Goal: Task Accomplishment & Management: Complete application form

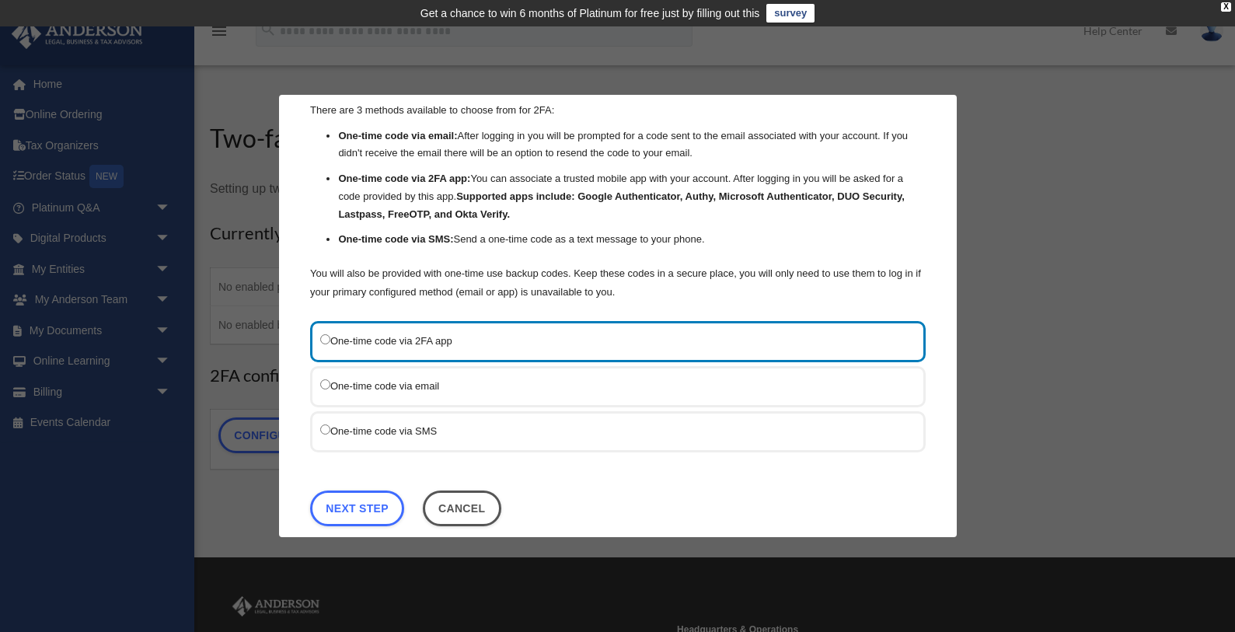
scroll to position [61, 0]
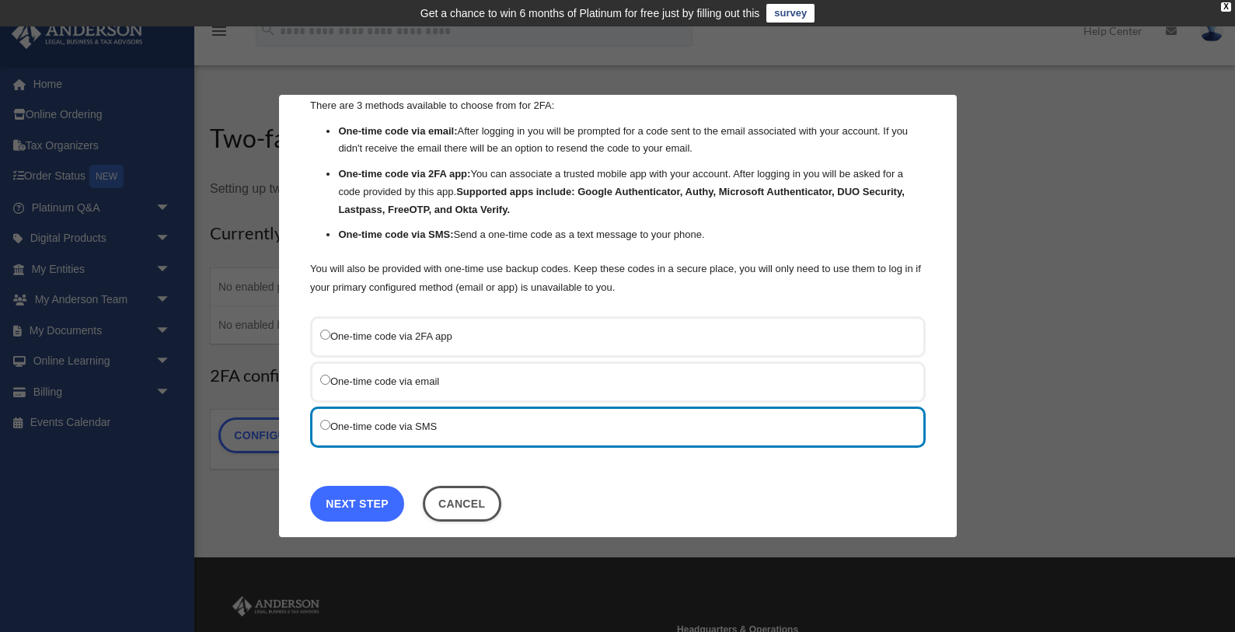
click at [364, 497] on link "Next Step" at bounding box center [357, 504] width 94 height 36
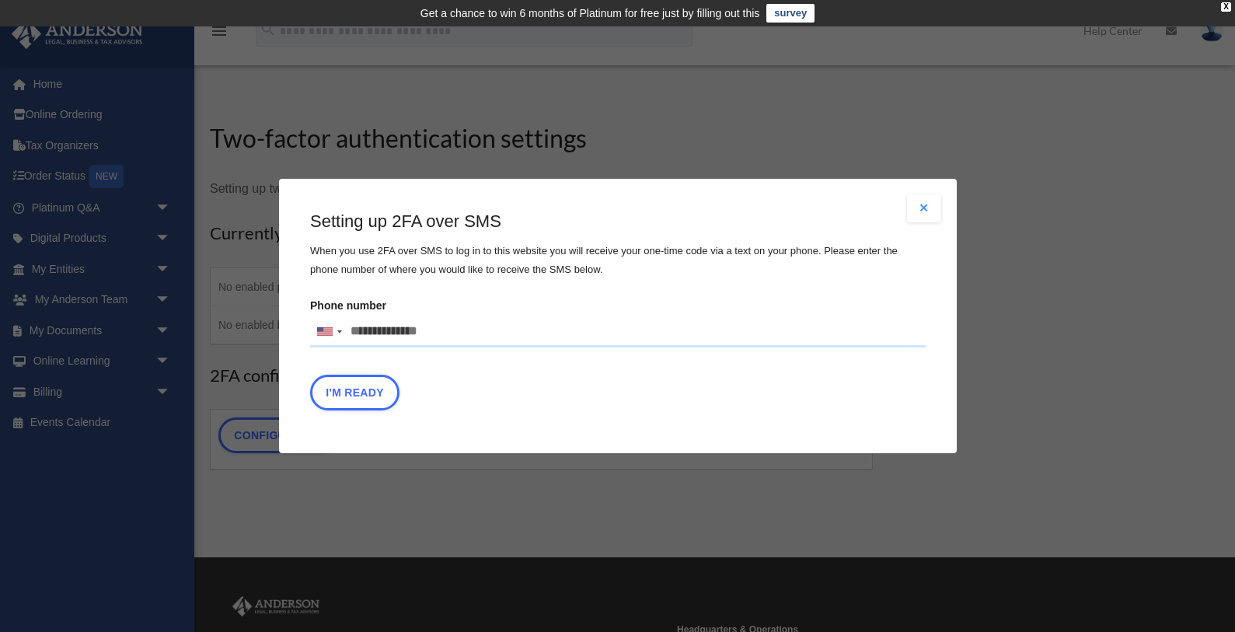
click at [362, 335] on input "Phone number United States +1 United Kingdom +44 Afghanistan (‫افغانستان‬‎) +93…" at bounding box center [617, 331] width 615 height 31
type input "**********"
click at [370, 397] on button "I'm Ready" at bounding box center [354, 393] width 89 height 36
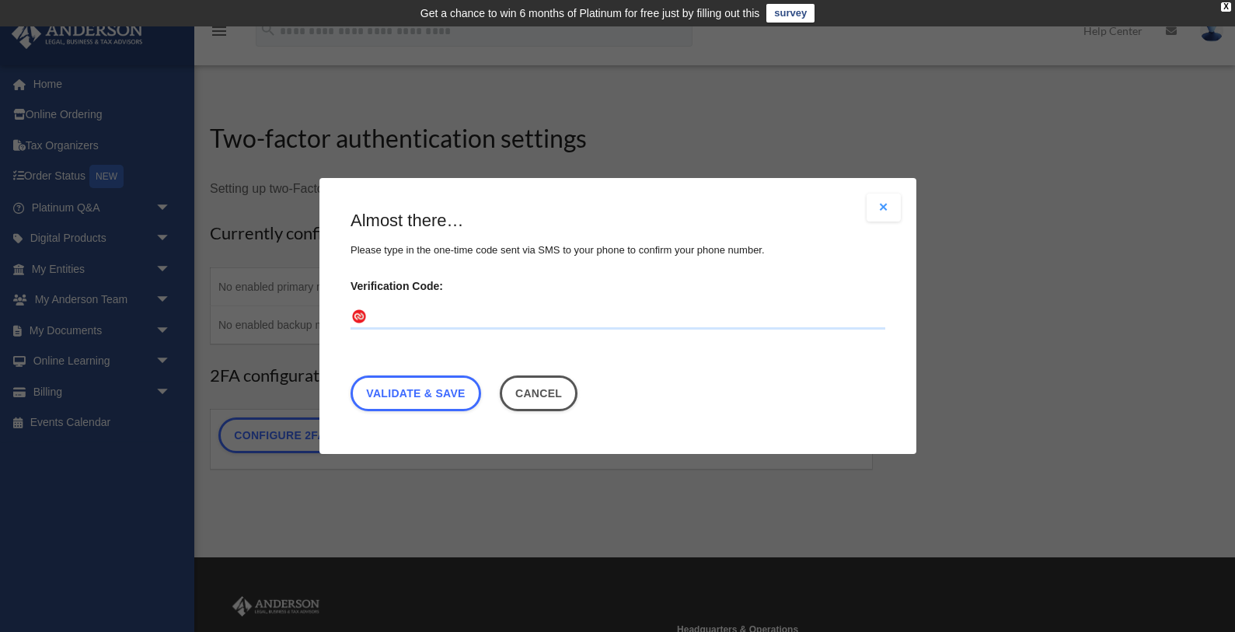
click at [403, 311] on input "Verification Code:" at bounding box center [617, 317] width 535 height 25
type input "******"
click at [430, 393] on link "Validate & Save" at bounding box center [415, 393] width 131 height 36
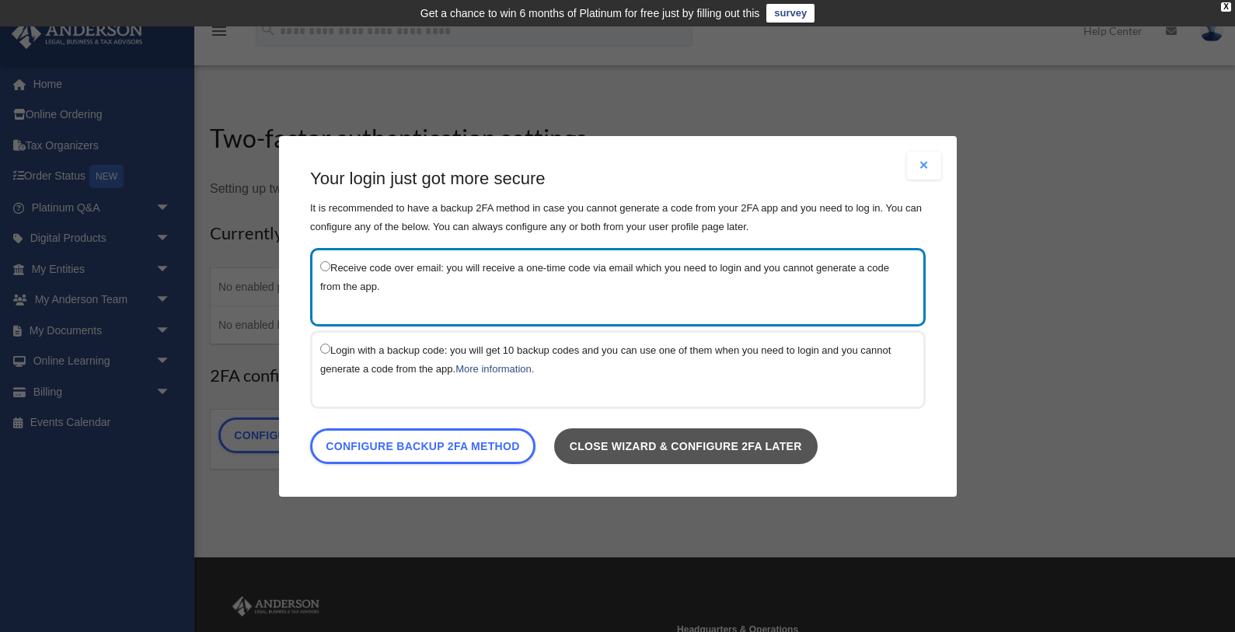
click at [641, 441] on link "Close wizard & configure 2FA later" at bounding box center [684, 445] width 263 height 36
click at [681, 442] on link "Close wizard & configure 2FA later" at bounding box center [684, 445] width 263 height 36
click at [922, 168] on button "Close modal" at bounding box center [924, 166] width 34 height 28
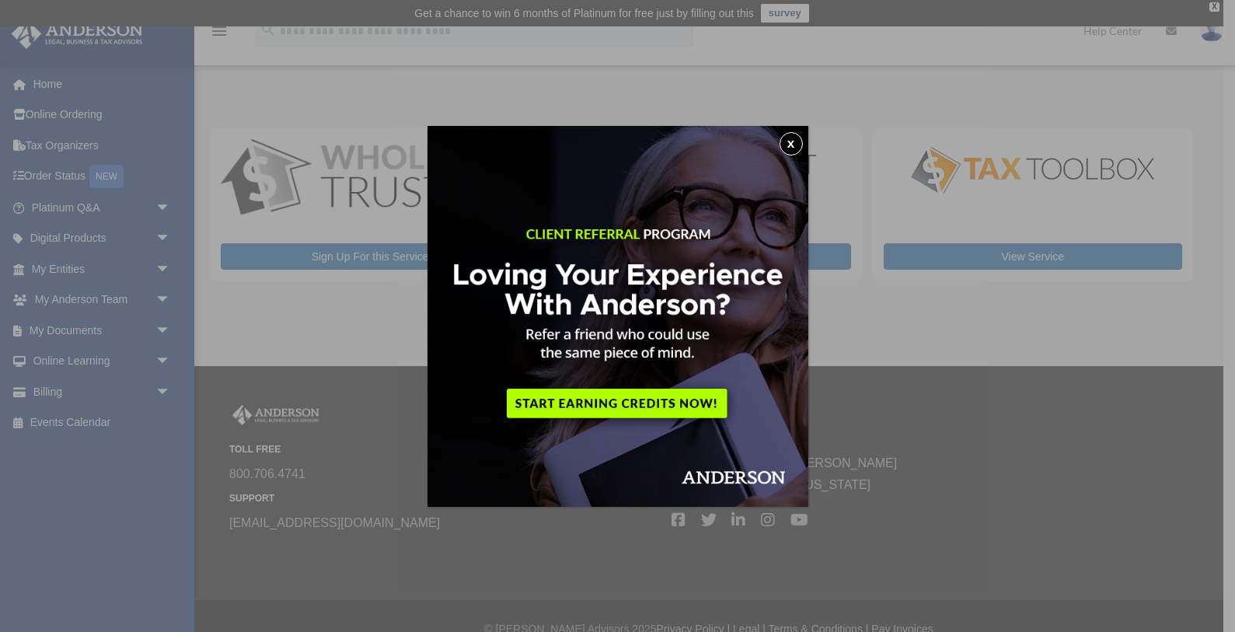
click at [789, 141] on button "x" at bounding box center [790, 143] width 23 height 23
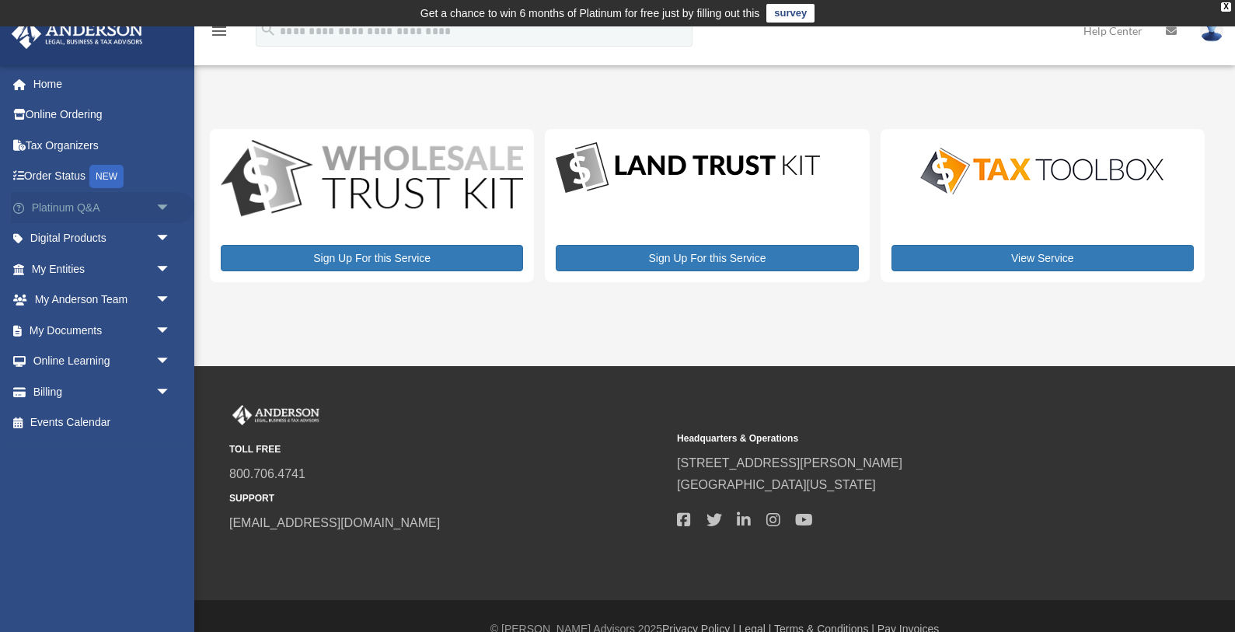
click at [165, 207] on span "arrow_drop_down" at bounding box center [170, 208] width 31 height 32
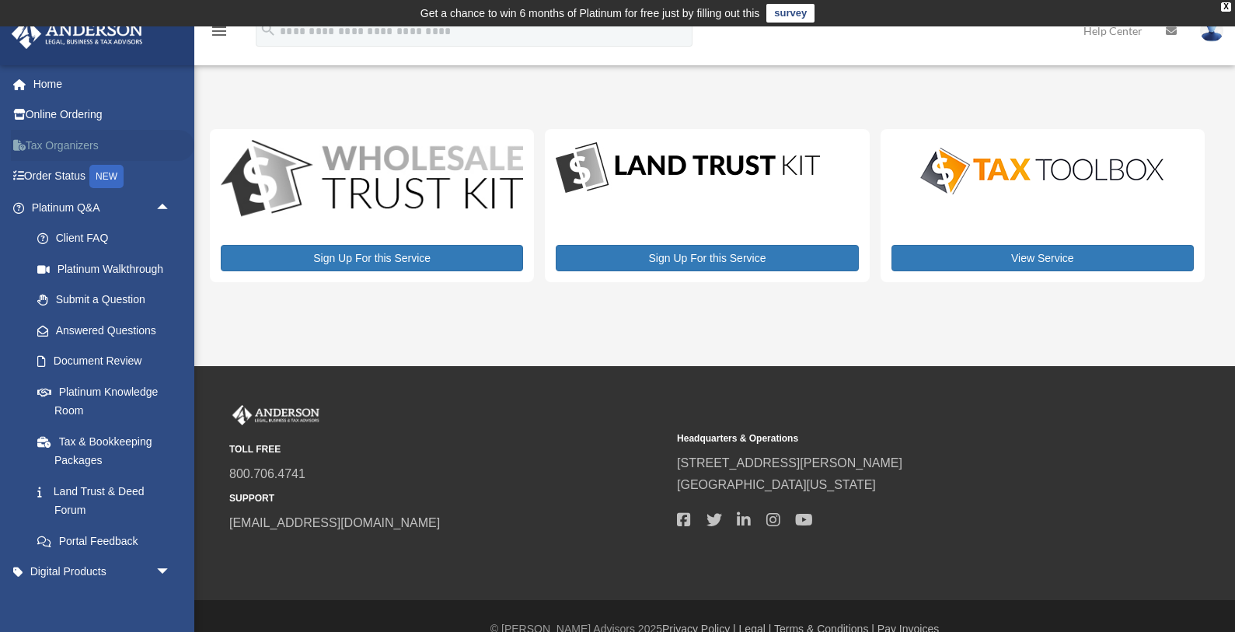
click at [78, 149] on link "Tax Organizers" at bounding box center [102, 145] width 183 height 31
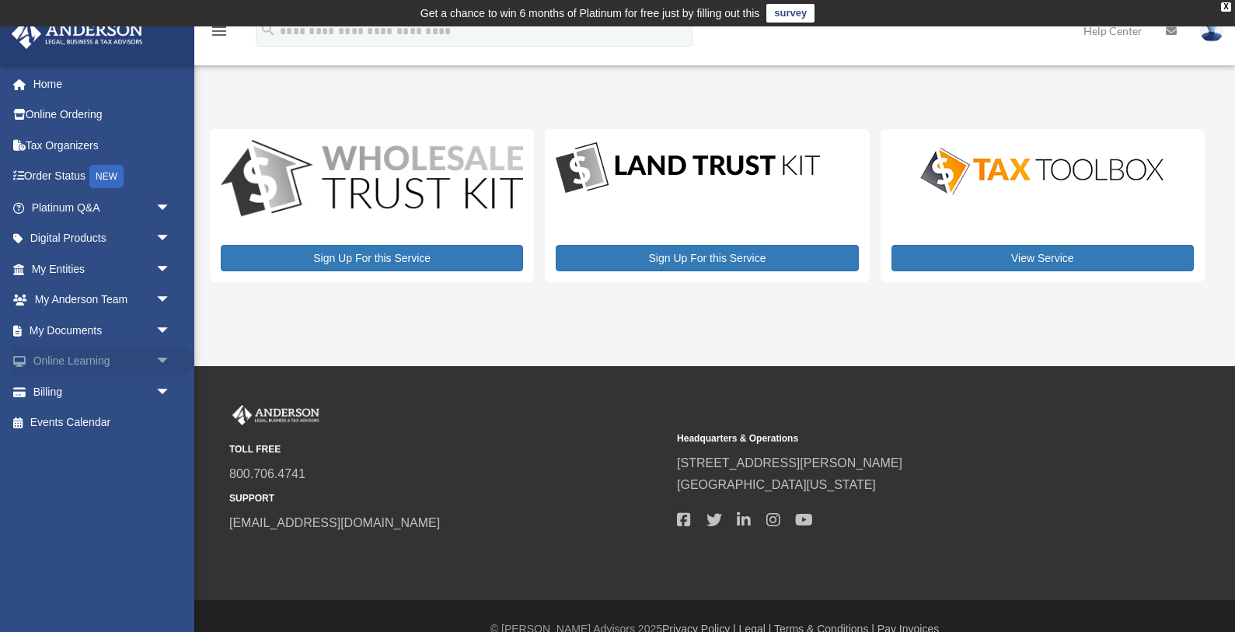
click at [164, 359] on span "arrow_drop_down" at bounding box center [170, 362] width 31 height 32
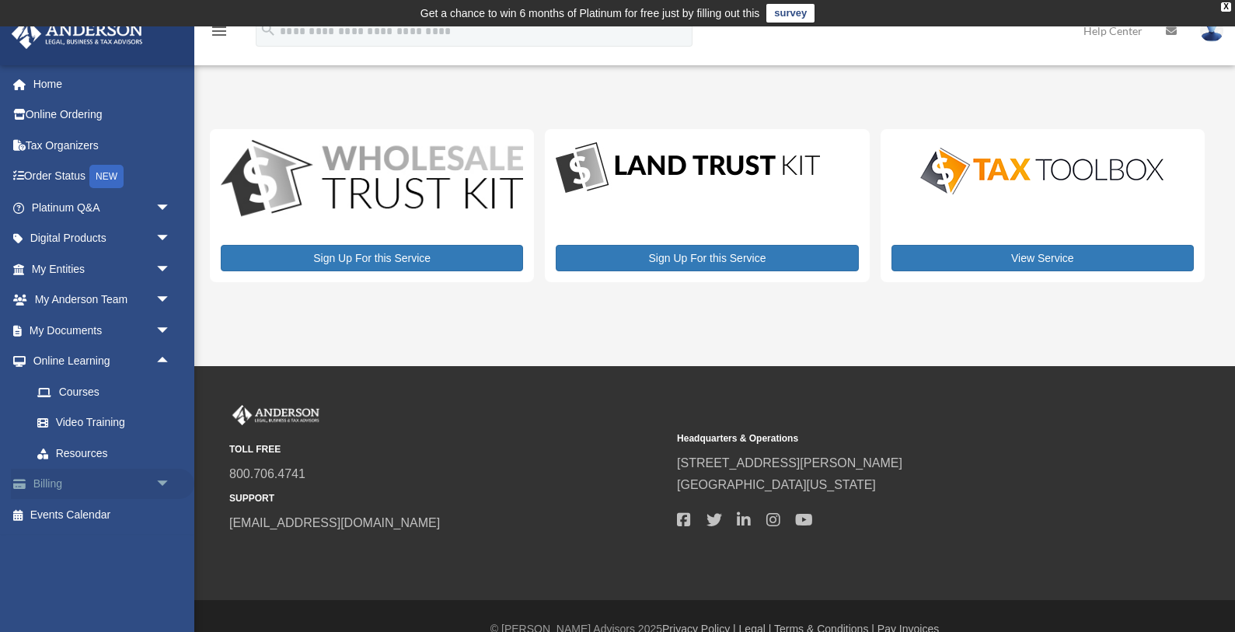
click at [155, 483] on span "arrow_drop_down" at bounding box center [170, 485] width 31 height 32
click at [103, 518] on link "$ Open Invoices" at bounding box center [108, 515] width 173 height 32
click at [134, 270] on link "My Entities arrow_drop_down" at bounding box center [102, 268] width 183 height 31
click at [164, 270] on span "arrow_drop_down" at bounding box center [170, 269] width 31 height 32
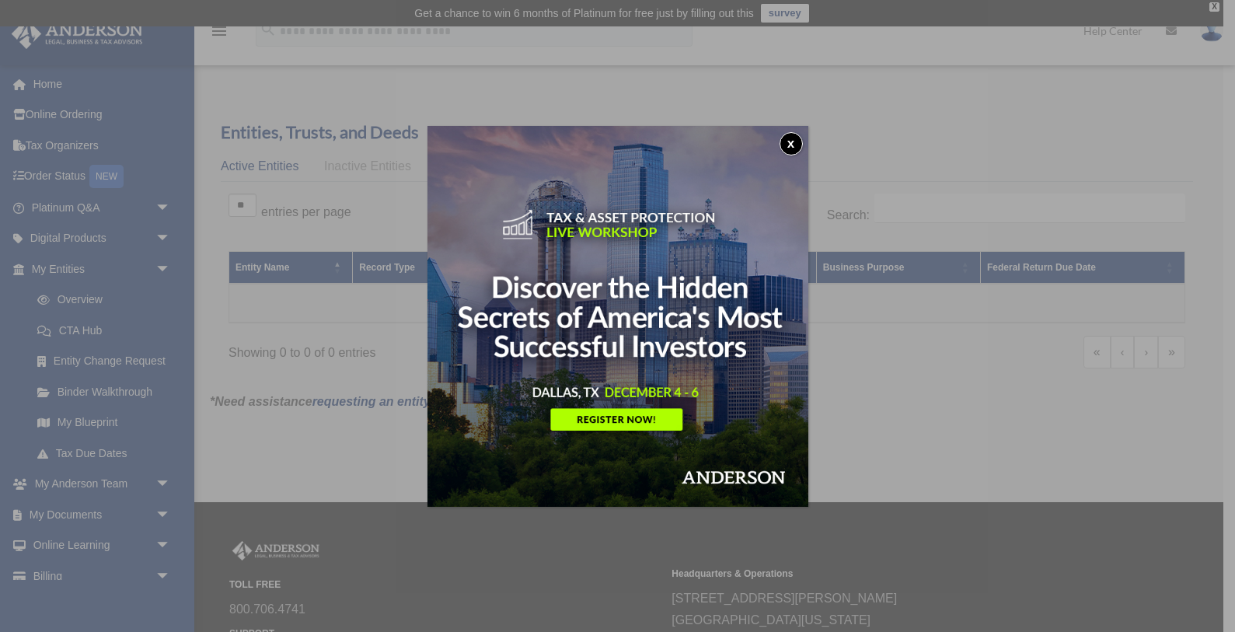
click at [791, 141] on button "x" at bounding box center [790, 143] width 23 height 23
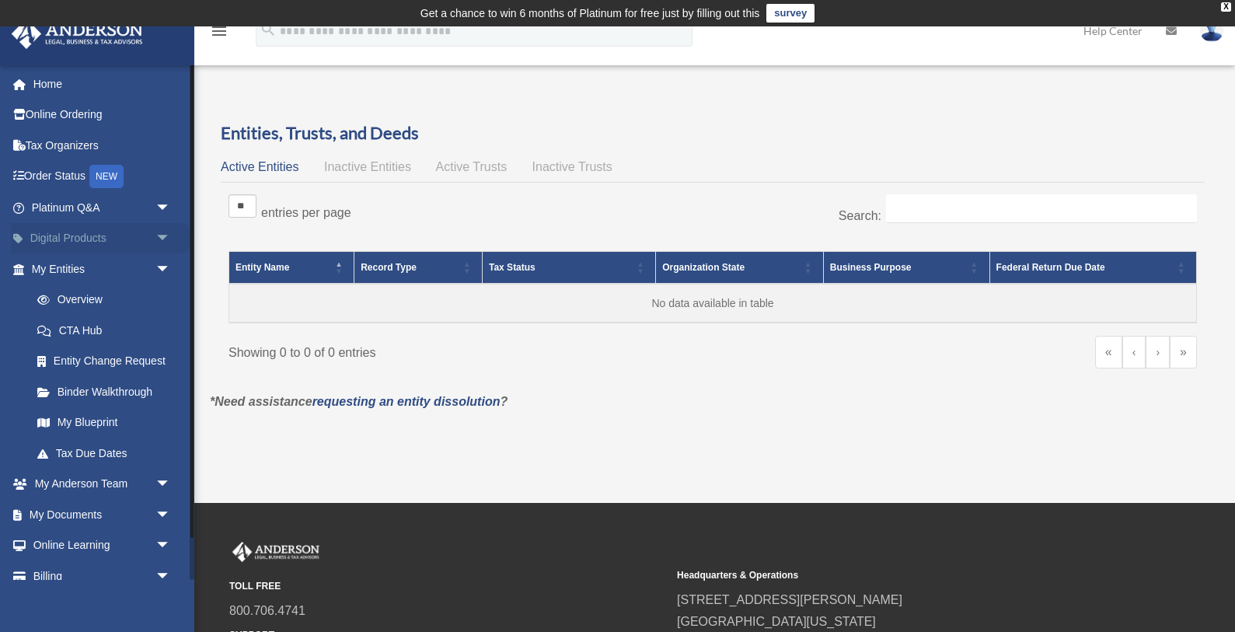
click at [161, 238] on span "arrow_drop_down" at bounding box center [170, 239] width 31 height 32
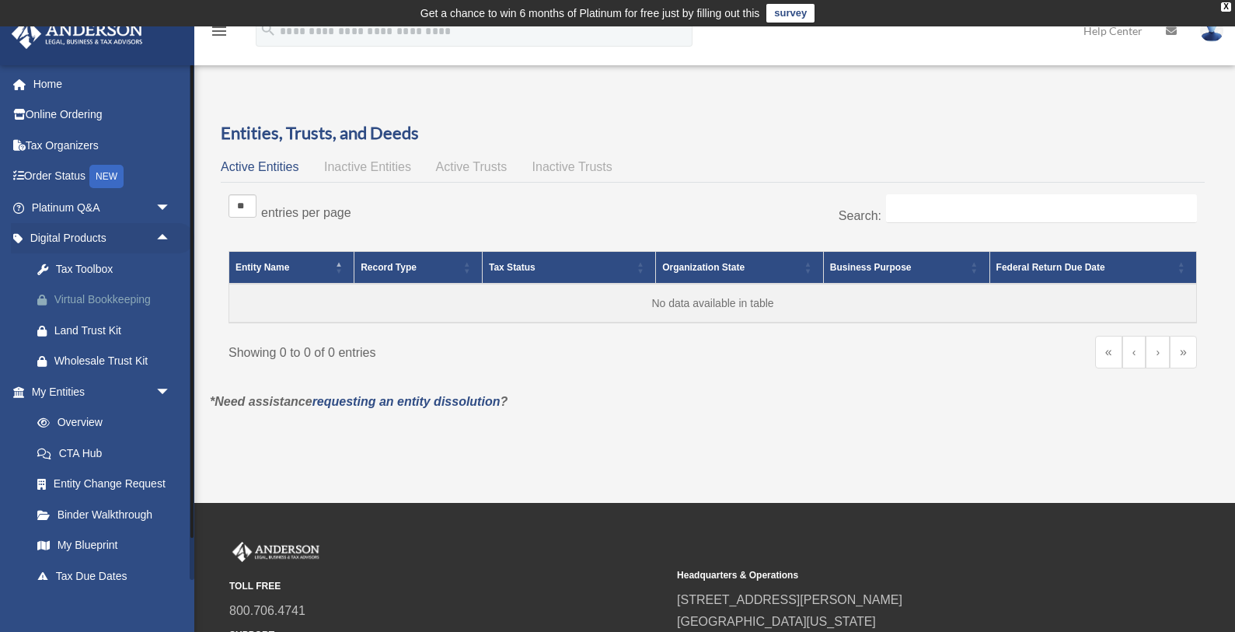
click at [100, 298] on div "Virtual Bookkeeping" at bounding box center [114, 299] width 120 height 19
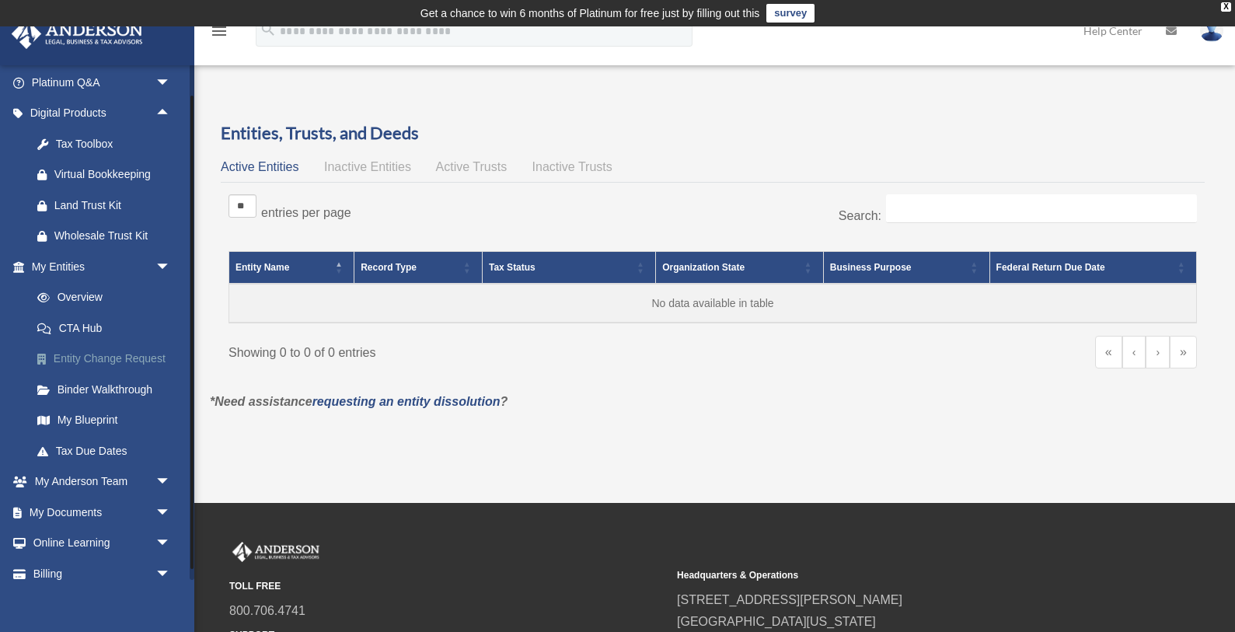
scroll to position [126, 0]
click at [106, 413] on link "My Blueprint" at bounding box center [108, 419] width 173 height 31
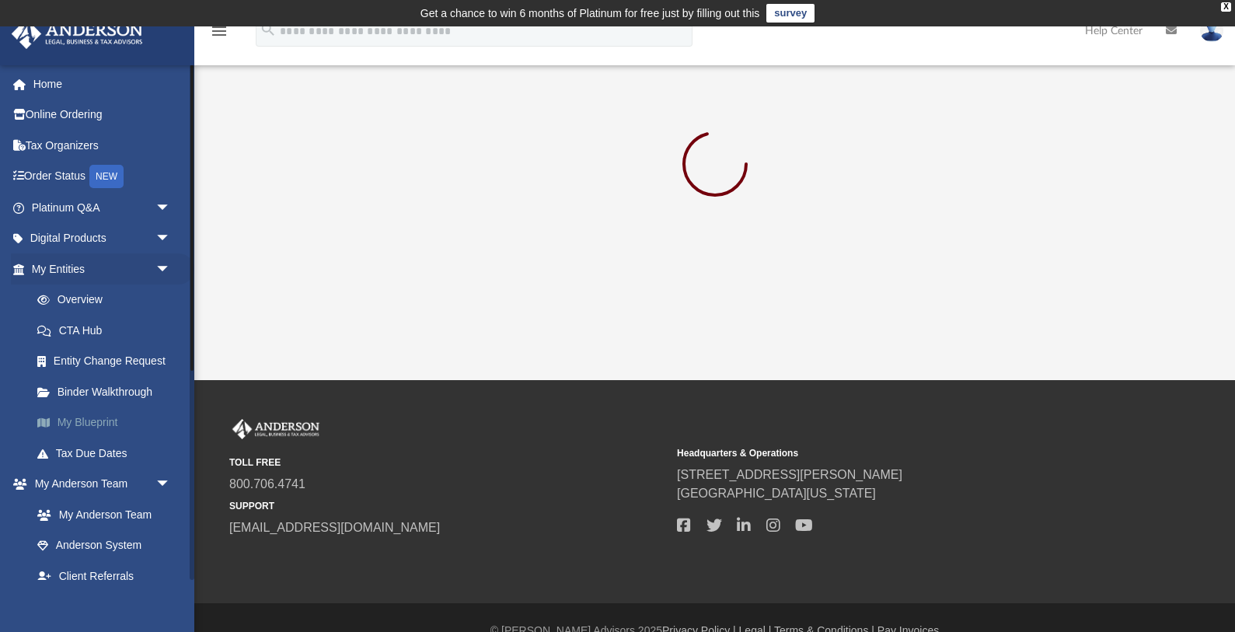
click at [89, 423] on link "My Blueprint" at bounding box center [108, 422] width 173 height 31
click at [110, 397] on link "Binder Walkthrough" at bounding box center [108, 391] width 173 height 31
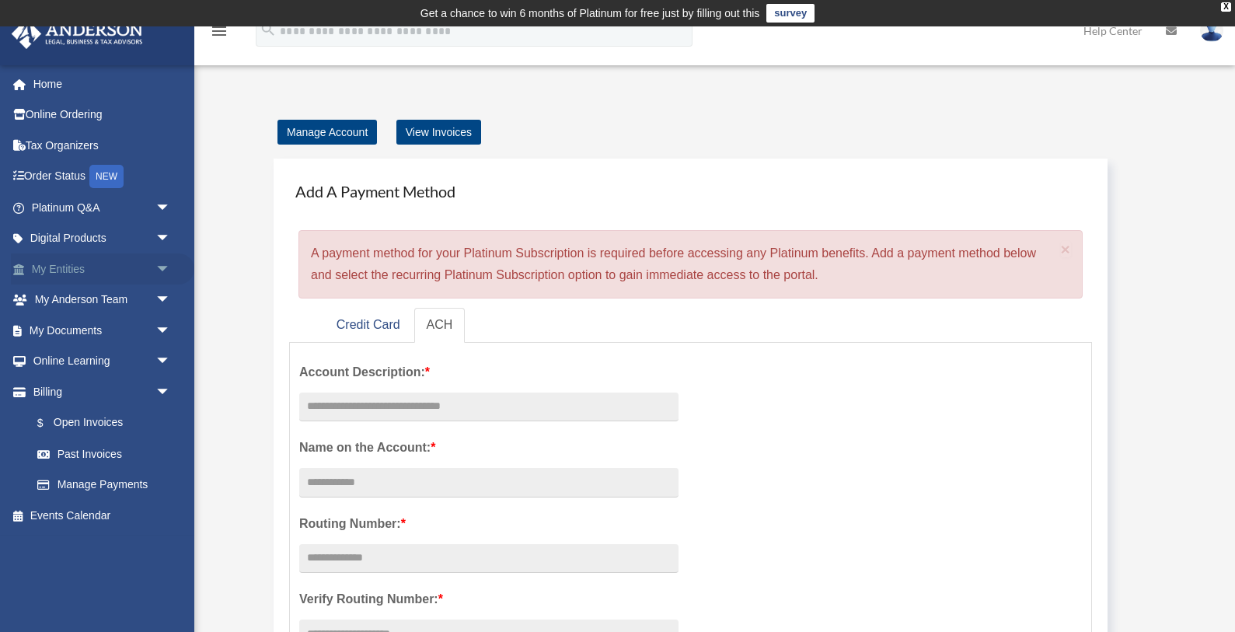
click at [169, 267] on span "arrow_drop_down" at bounding box center [170, 269] width 31 height 32
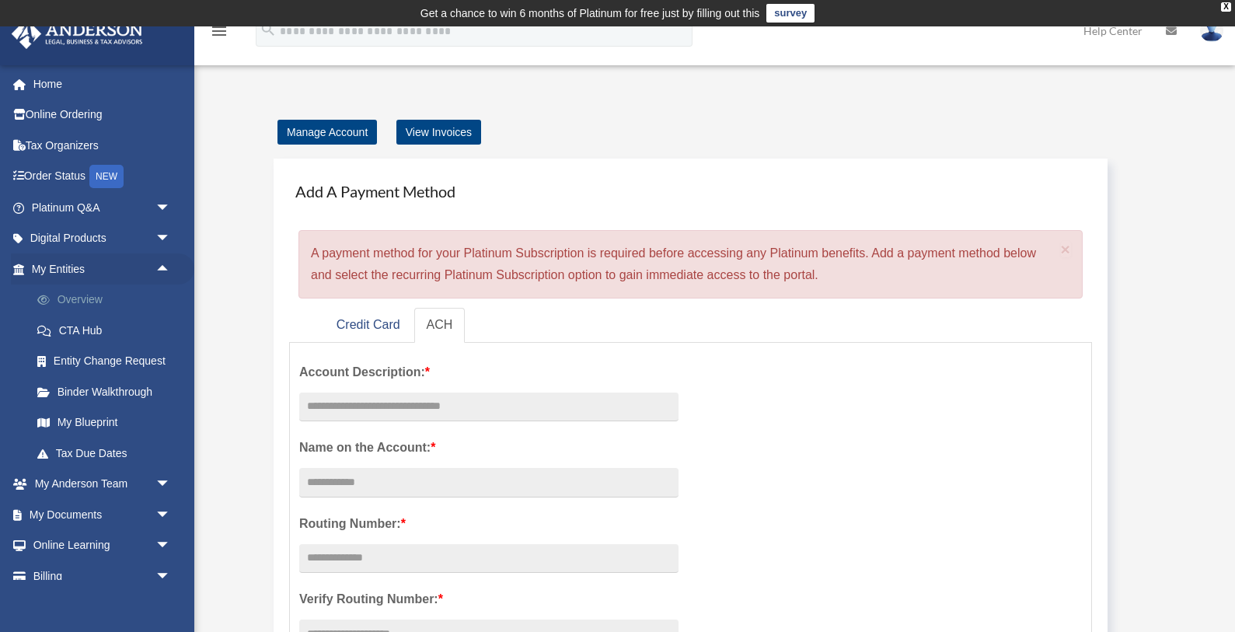
click at [107, 299] on link "Overview" at bounding box center [108, 299] width 173 height 31
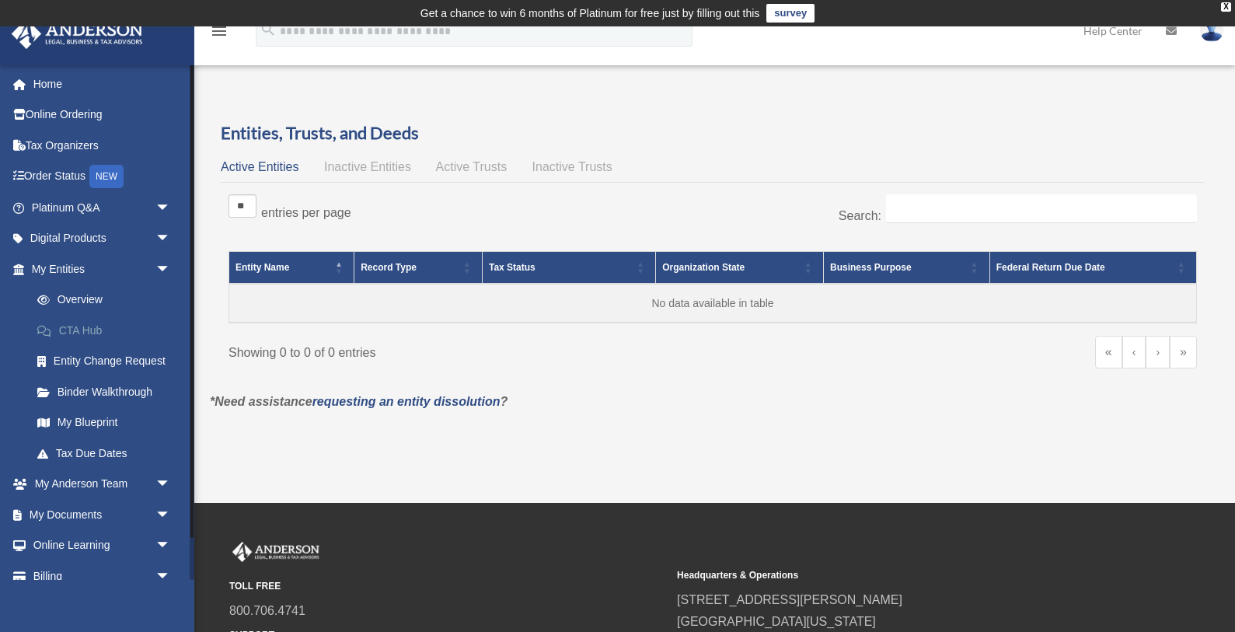
click at [89, 329] on link "CTA Hub" at bounding box center [108, 330] width 173 height 31
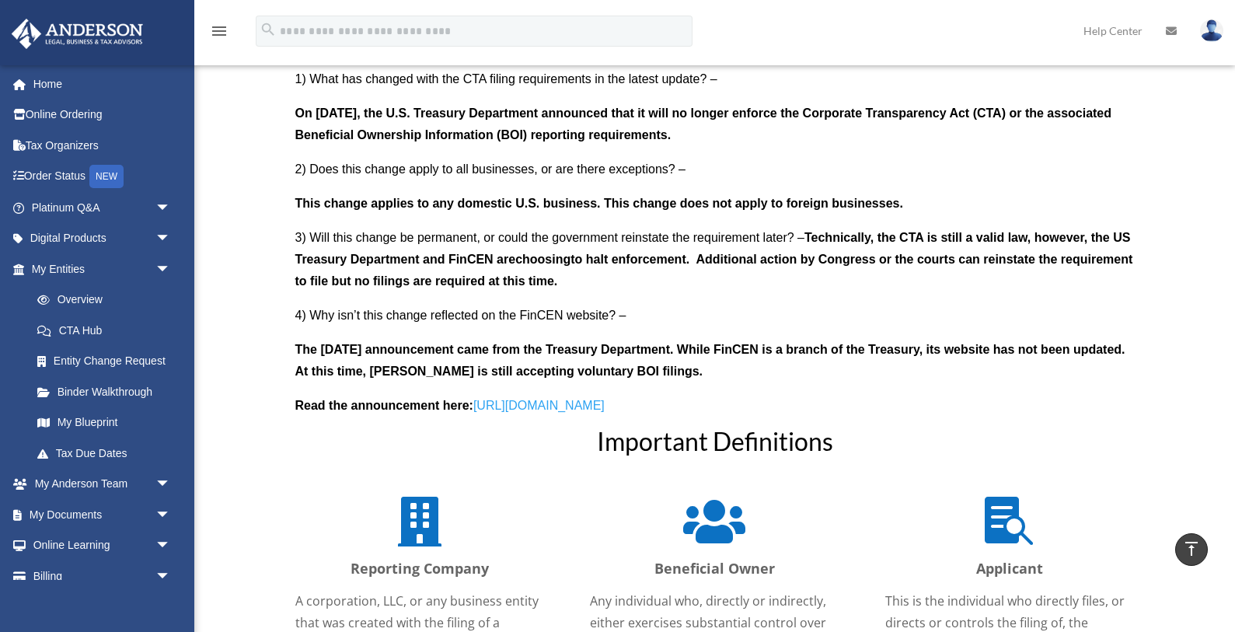
scroll to position [1470, 0]
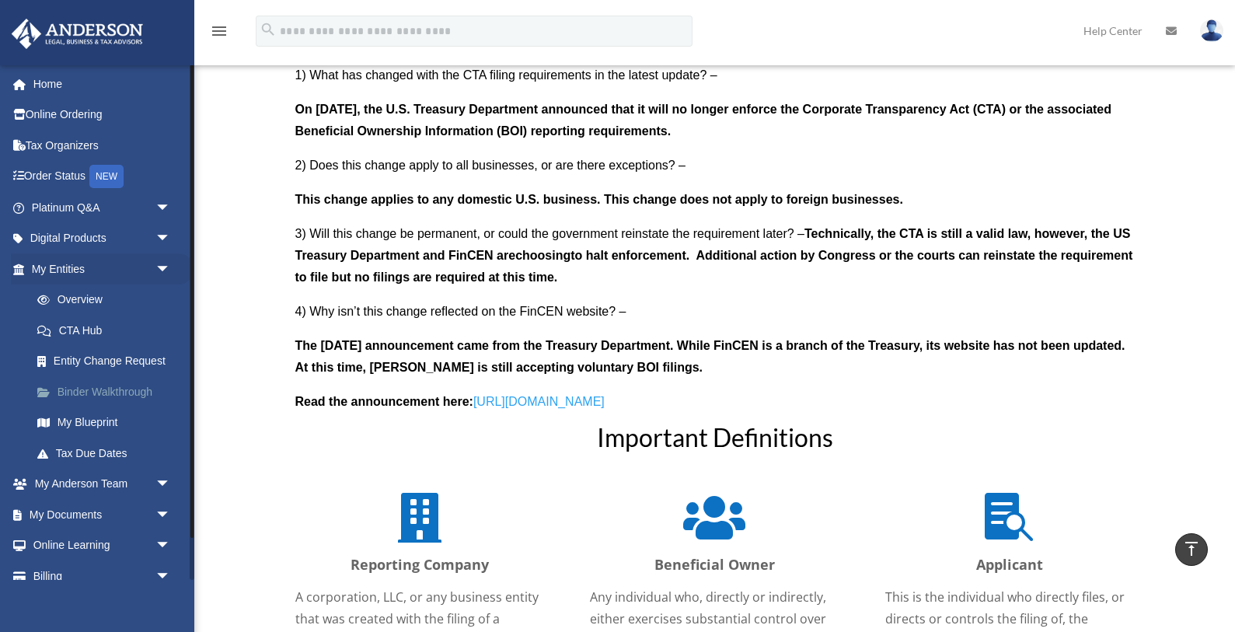
click at [99, 391] on link "Binder Walkthrough" at bounding box center [108, 391] width 173 height 31
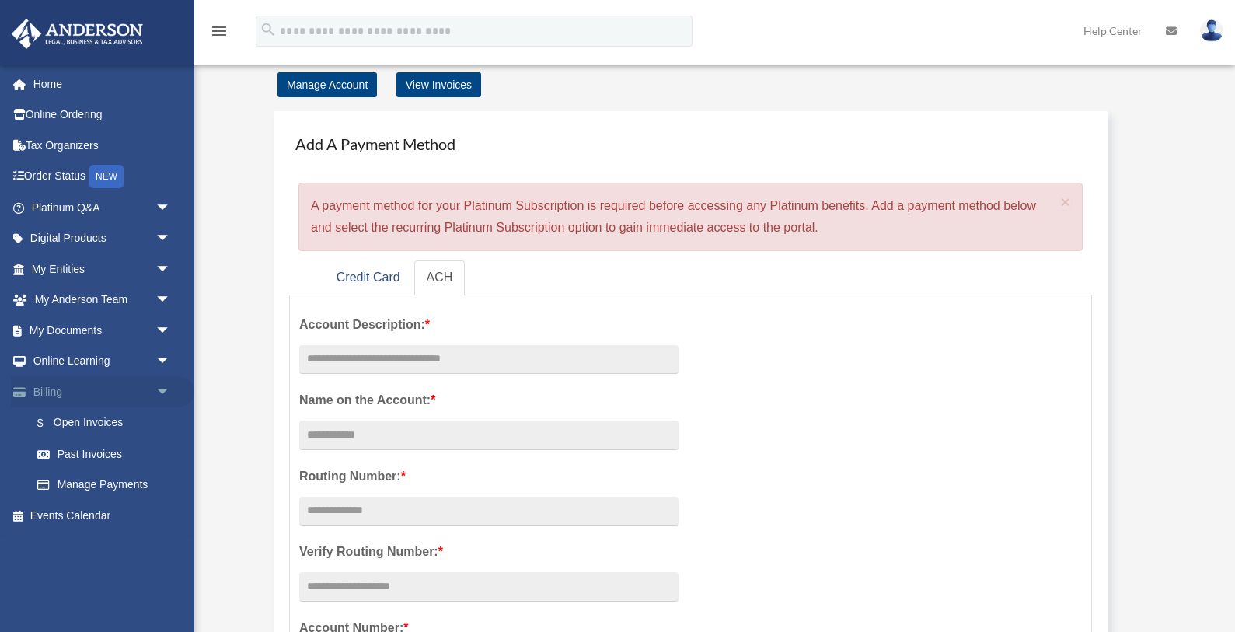
scroll to position [52, 0]
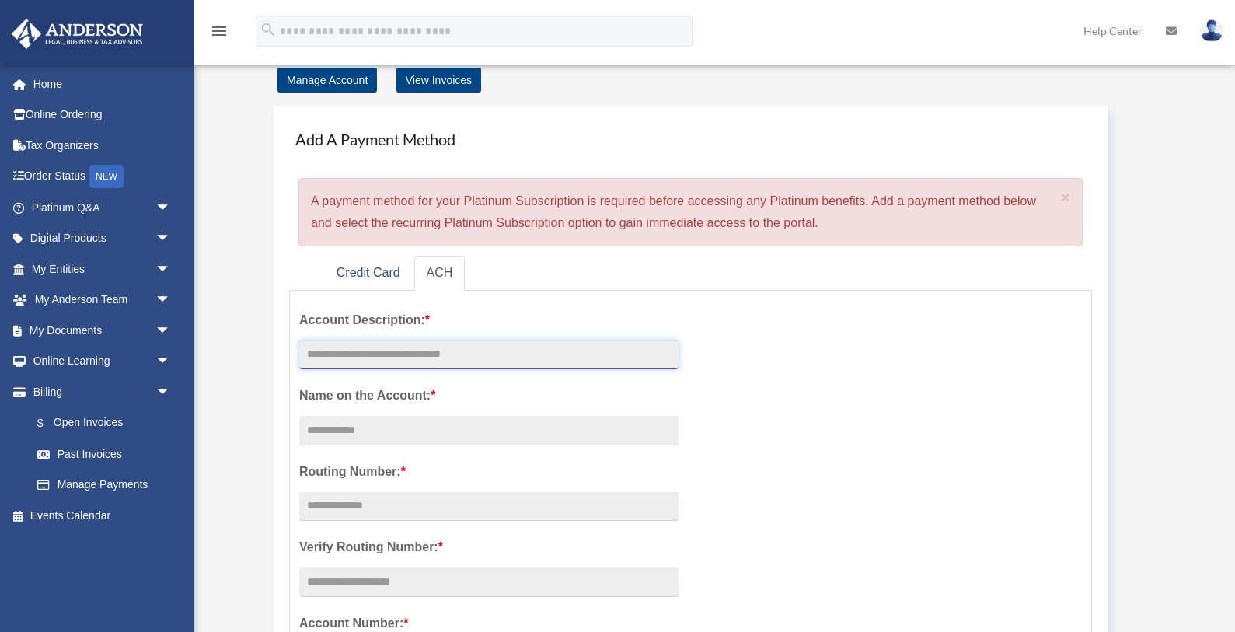
click at [340, 353] on input "text" at bounding box center [488, 355] width 379 height 30
type input "**********"
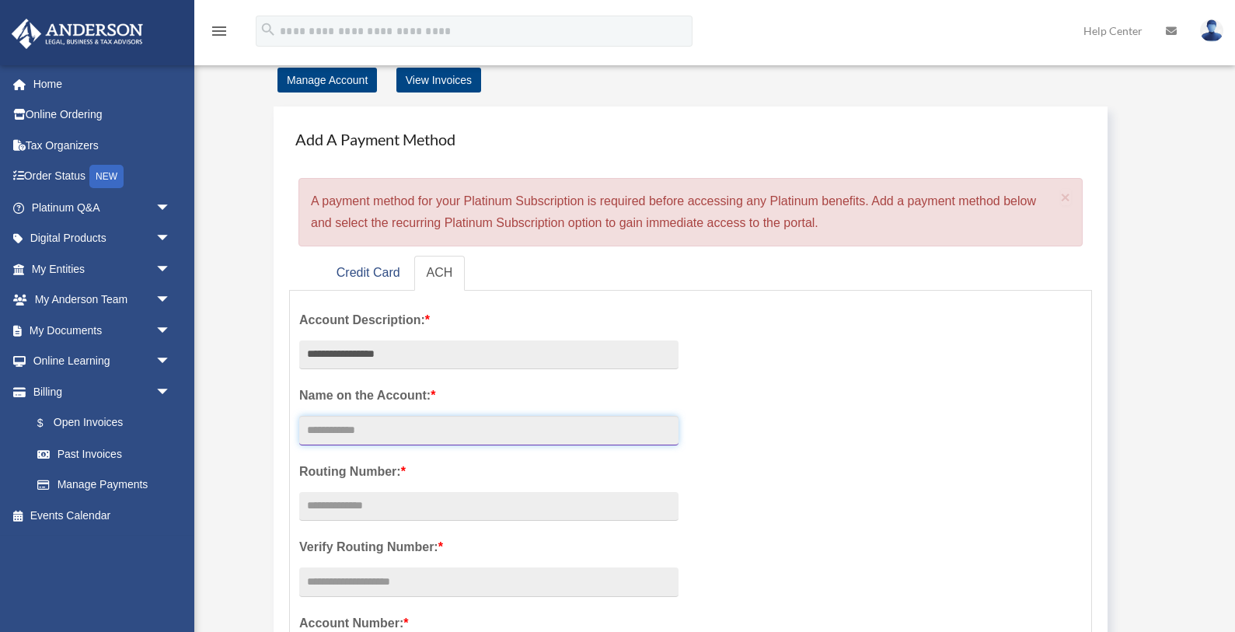
click at [360, 431] on input "Account Description: *" at bounding box center [488, 431] width 379 height 30
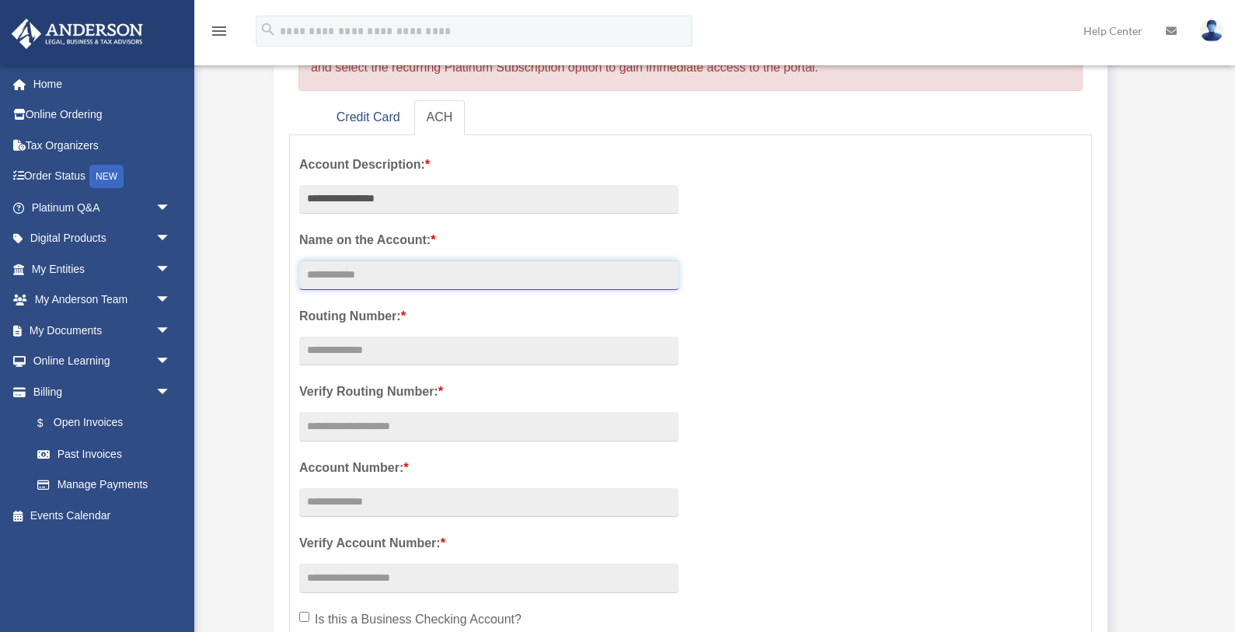
scroll to position [209, 0]
click at [394, 347] on input "text" at bounding box center [488, 350] width 379 height 30
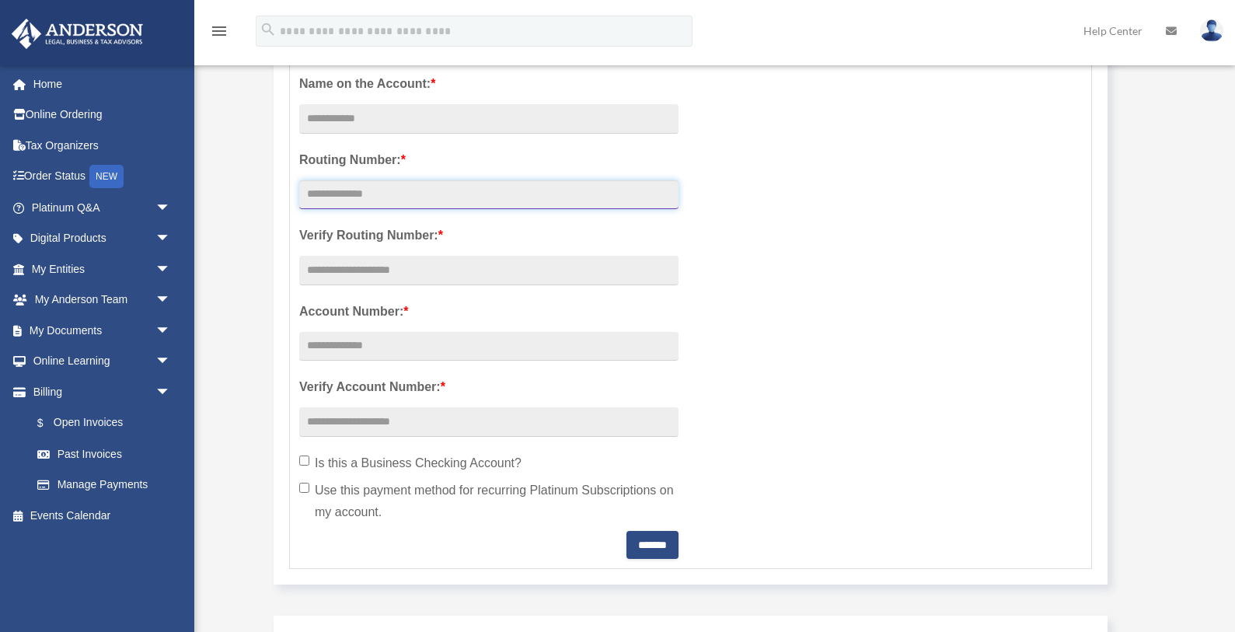
scroll to position [366, 0]
type input "*"
type input "*********"
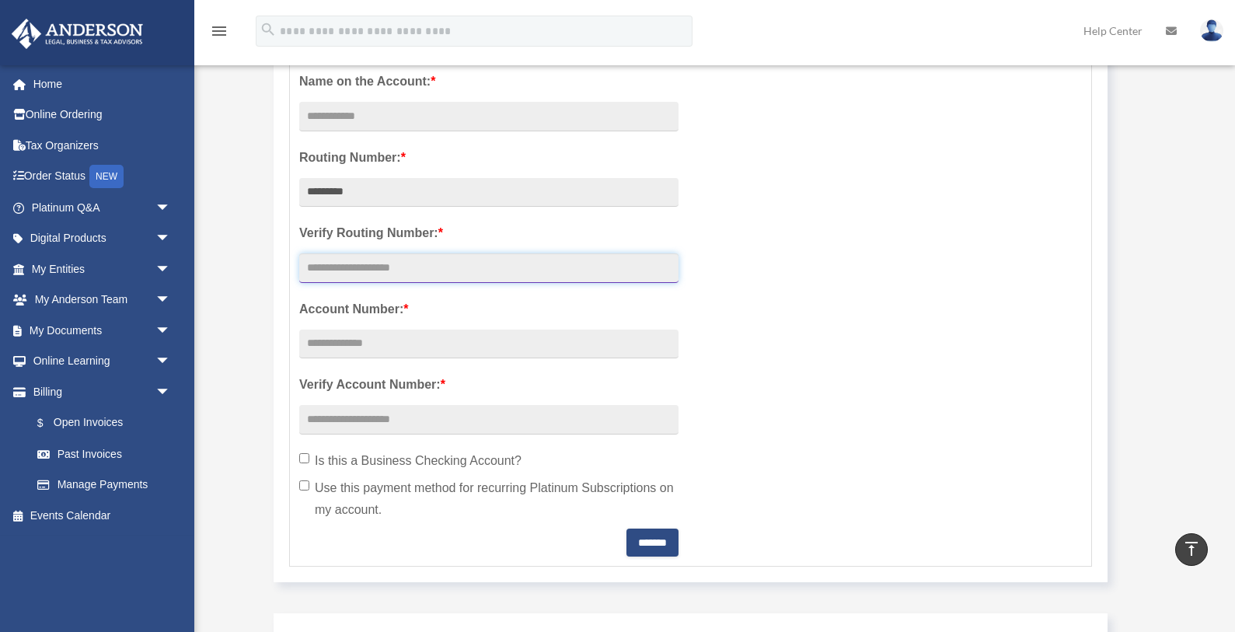
click at [355, 272] on input "text" at bounding box center [488, 268] width 379 height 30
type input "*********"
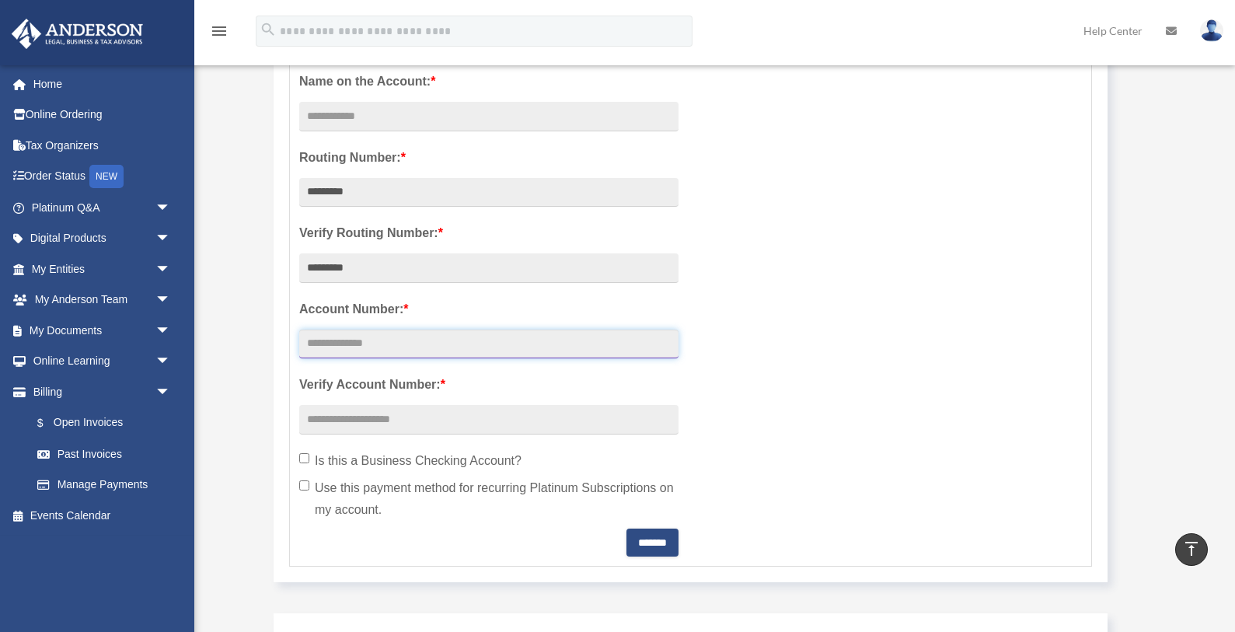
click at [352, 343] on input "text" at bounding box center [488, 344] width 379 height 30
type input "**********"
click at [323, 423] on input "text" at bounding box center [488, 420] width 379 height 30
type input "**********"
click at [312, 461] on label "Is this a Business Checking Account?" at bounding box center [488, 461] width 379 height 22
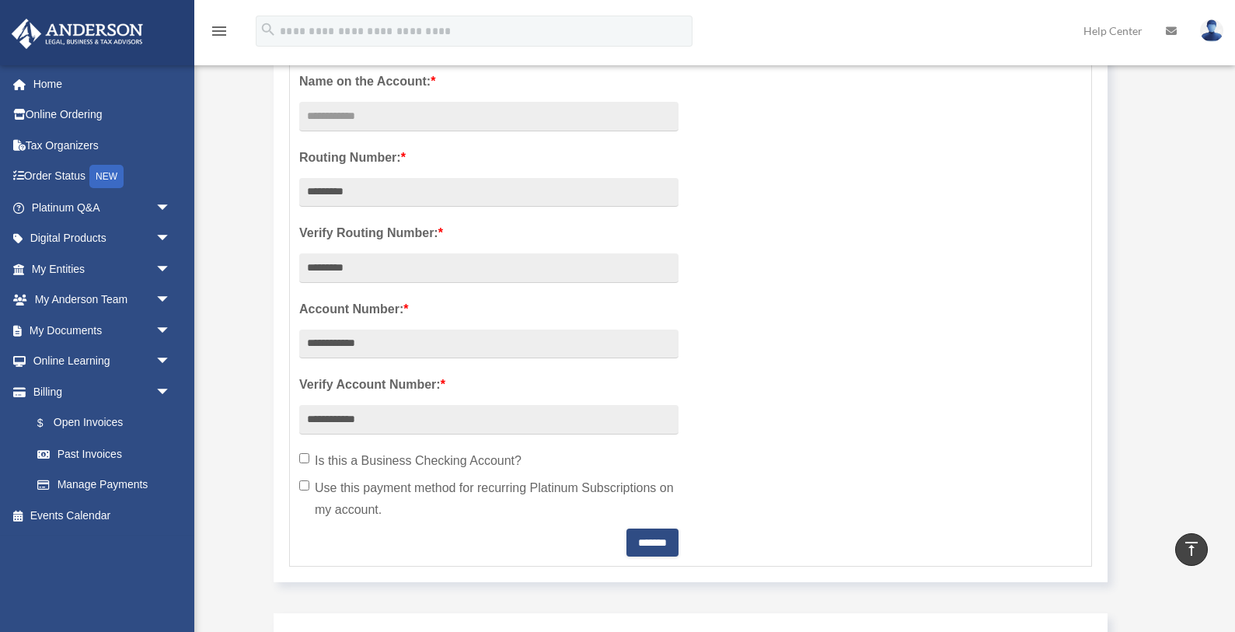
click at [310, 483] on label "Use this payment method for recurring Platinum Subscriptions on my account." at bounding box center [488, 499] width 379 height 44
click at [633, 544] on input "*******" at bounding box center [652, 542] width 52 height 28
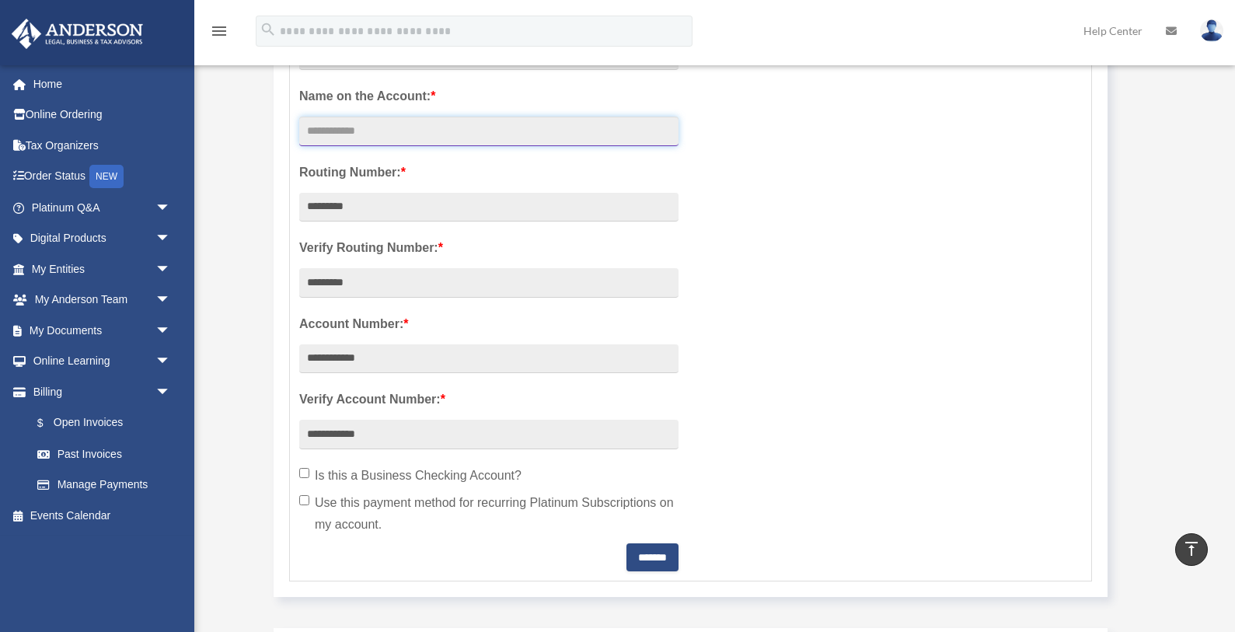
scroll to position [321, 0]
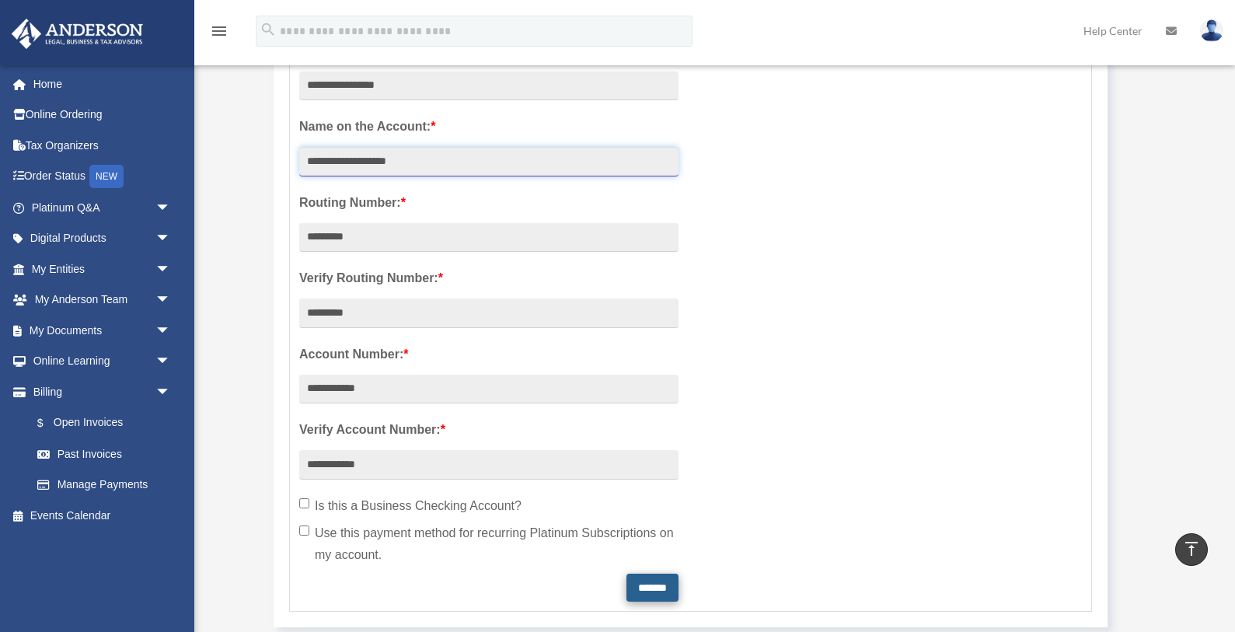
type input "**********"
click at [648, 591] on input "*******" at bounding box center [652, 587] width 52 height 28
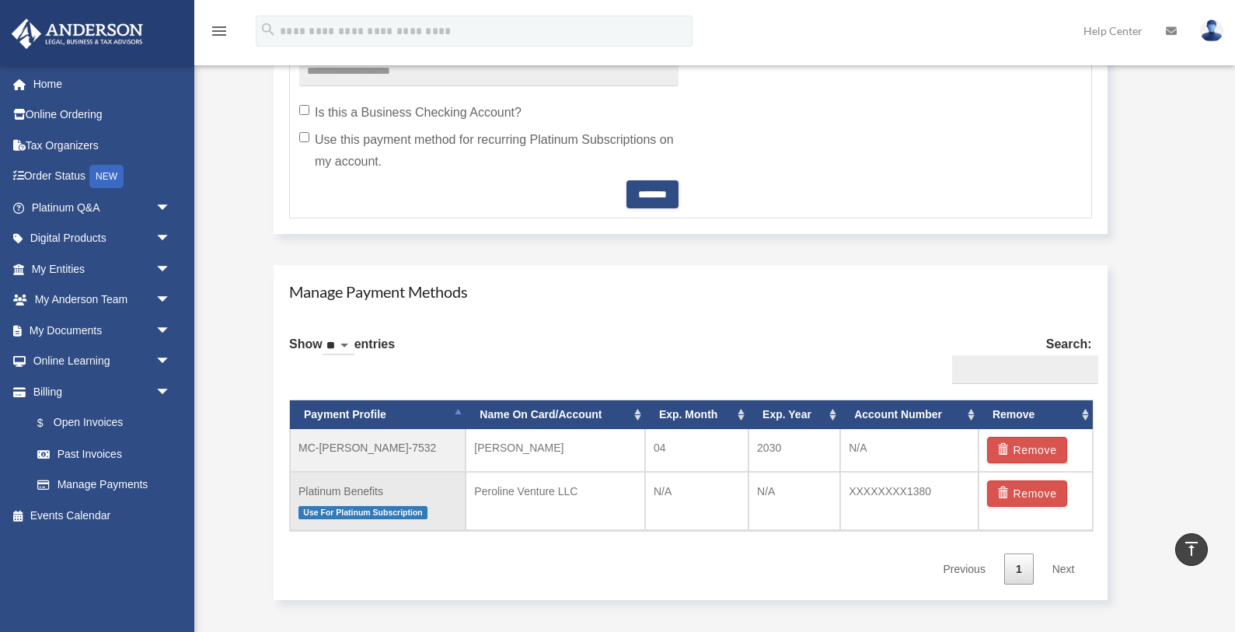
scroll to position [736, 0]
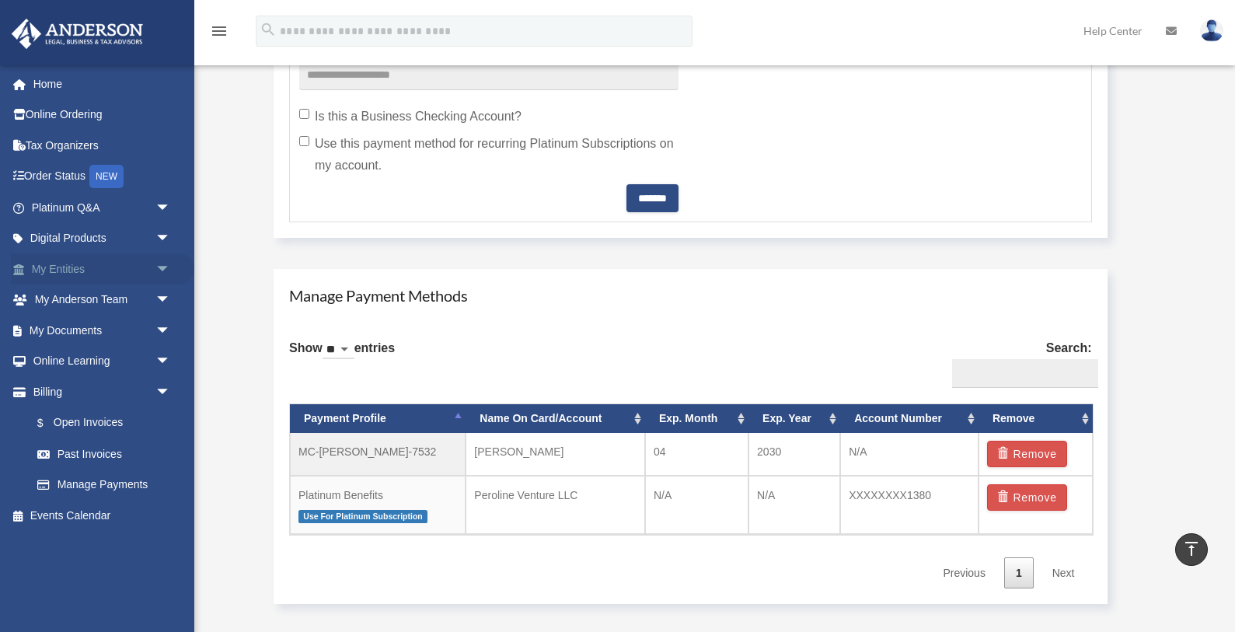
click at [137, 270] on link "My Entities arrow_drop_down" at bounding box center [102, 268] width 183 height 31
click at [160, 272] on span "arrow_drop_down" at bounding box center [170, 269] width 31 height 32
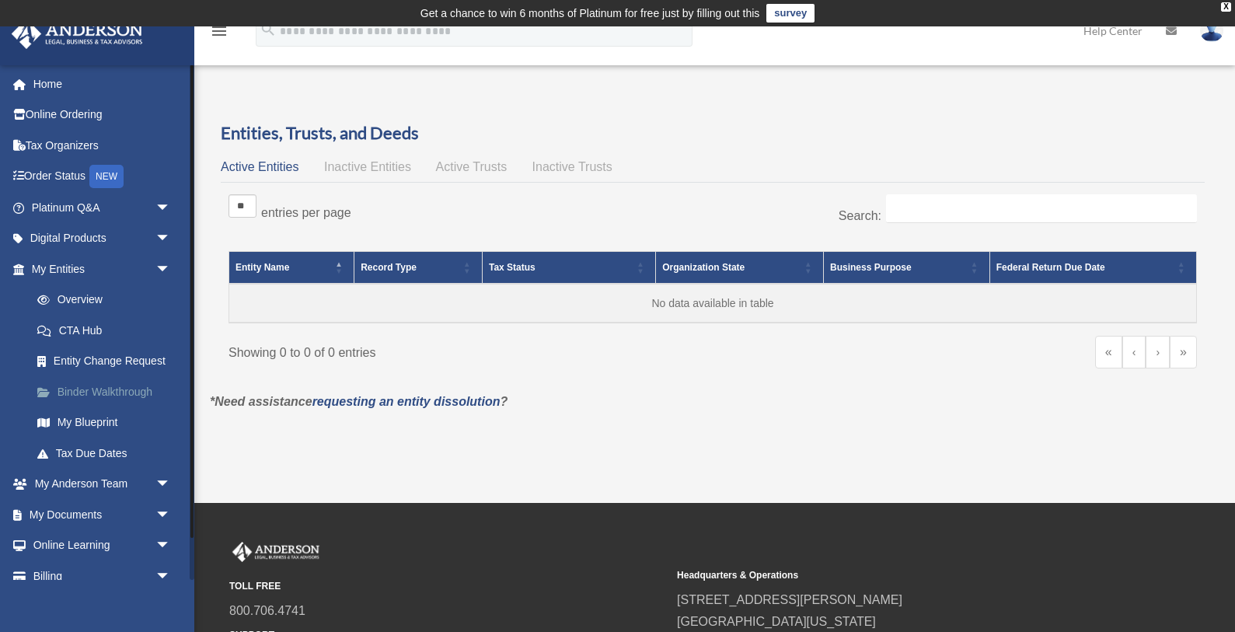
click at [110, 390] on link "Binder Walkthrough" at bounding box center [108, 391] width 173 height 31
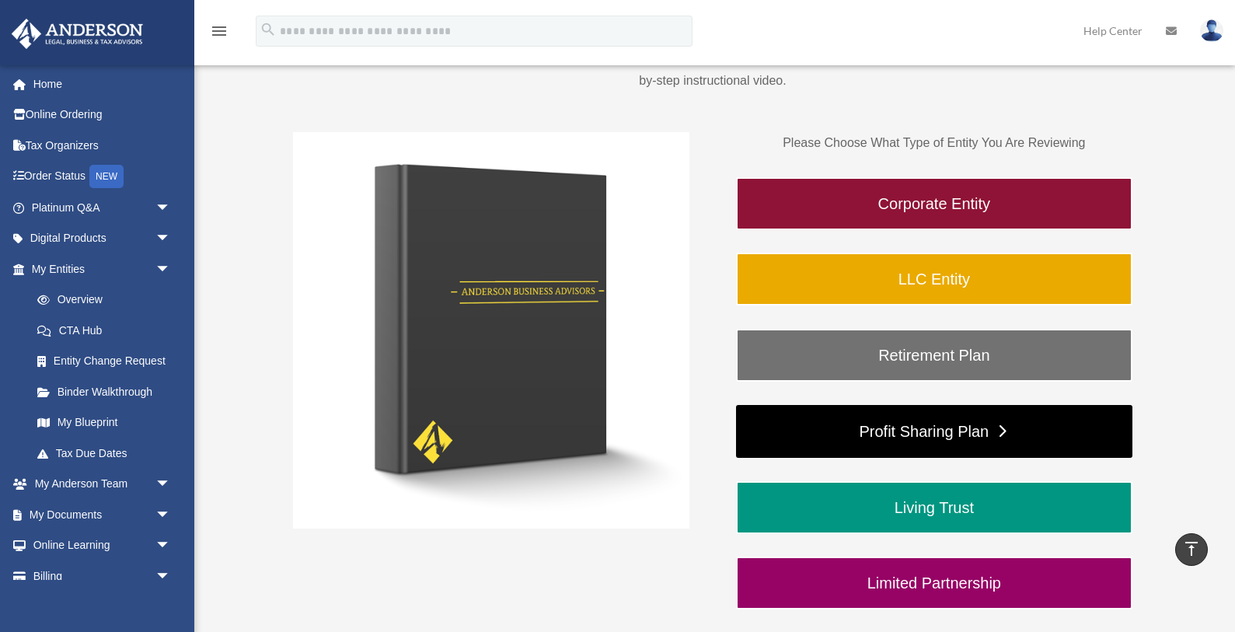
scroll to position [214, 0]
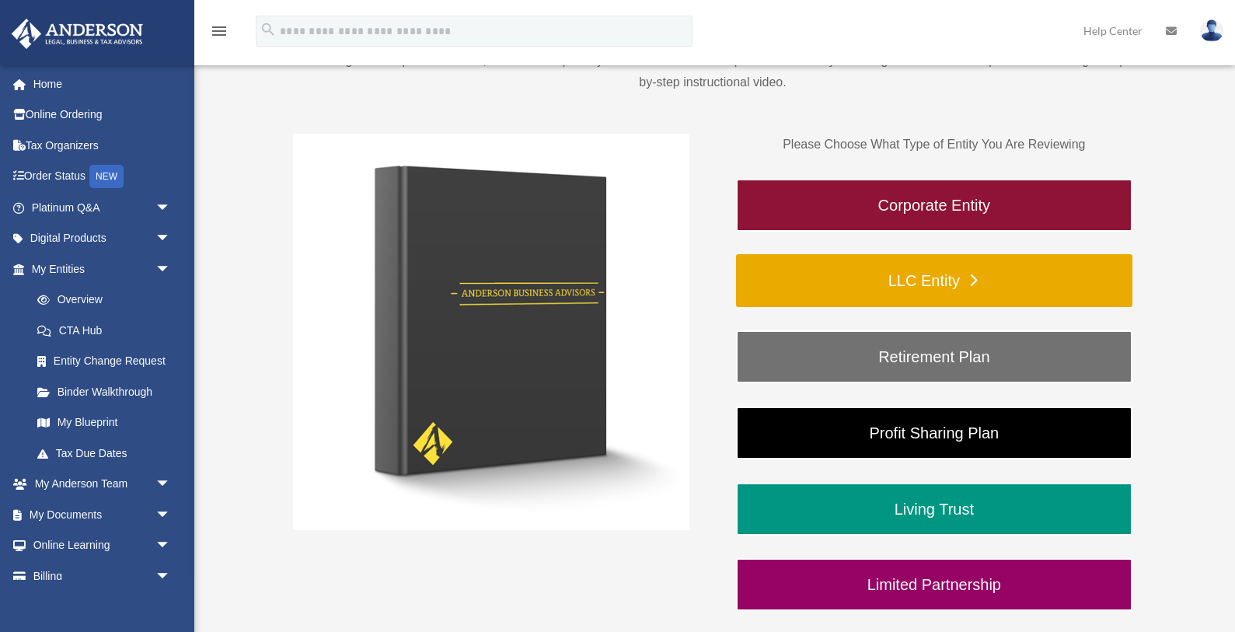
click at [950, 277] on link "LLC Entity" at bounding box center [934, 280] width 396 height 53
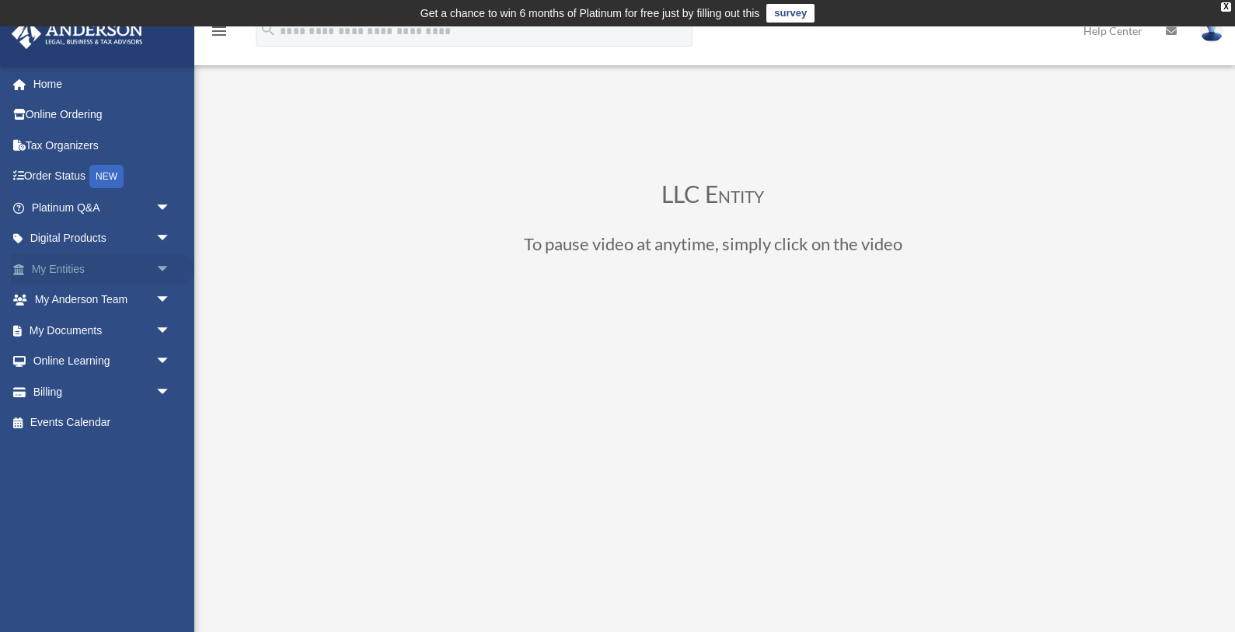
click at [162, 271] on span "arrow_drop_down" at bounding box center [170, 269] width 31 height 32
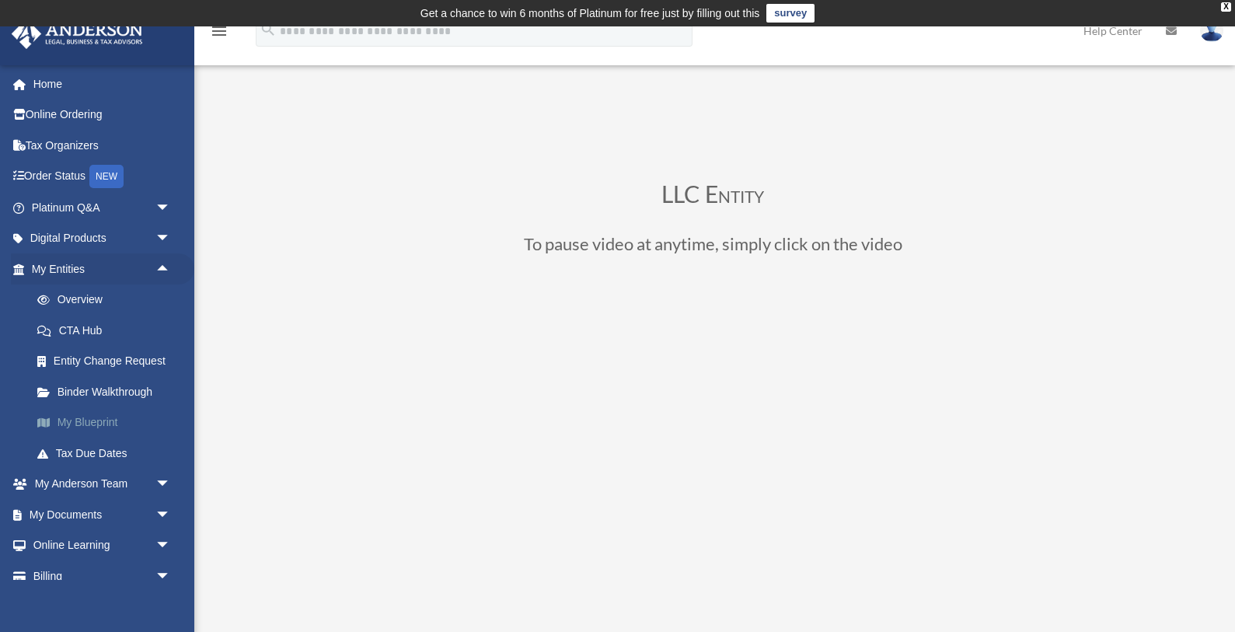
click at [88, 425] on link "My Blueprint" at bounding box center [108, 422] width 173 height 31
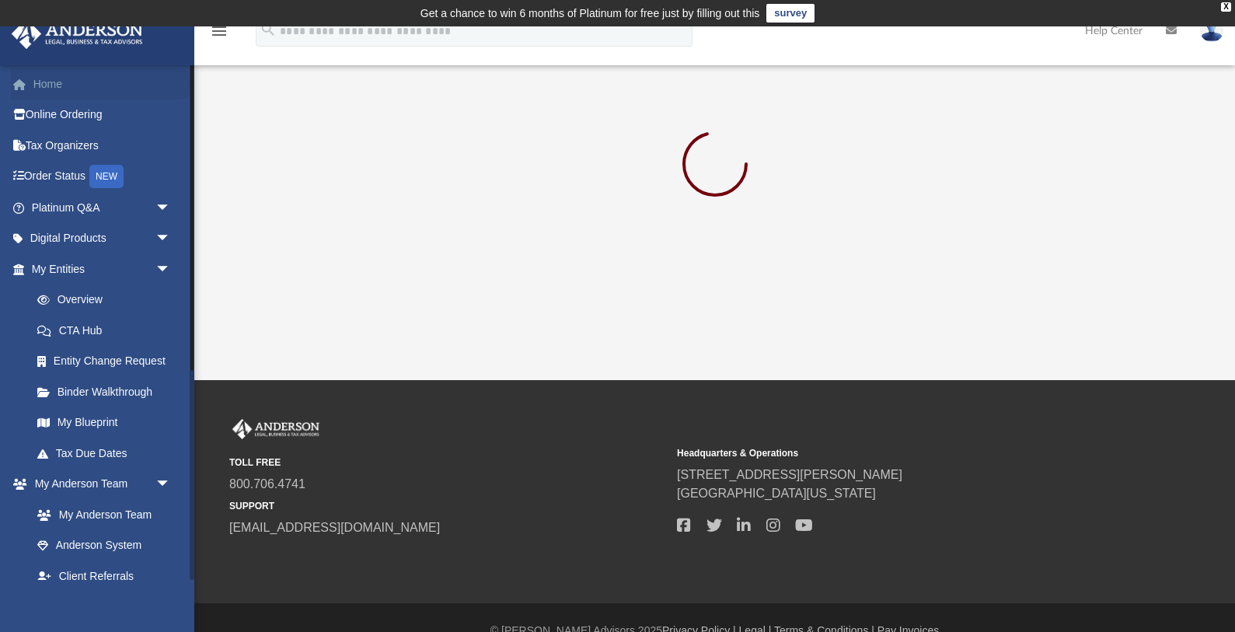
click at [101, 88] on link "Home" at bounding box center [102, 83] width 183 height 31
